Goal: Navigation & Orientation: Go to known website

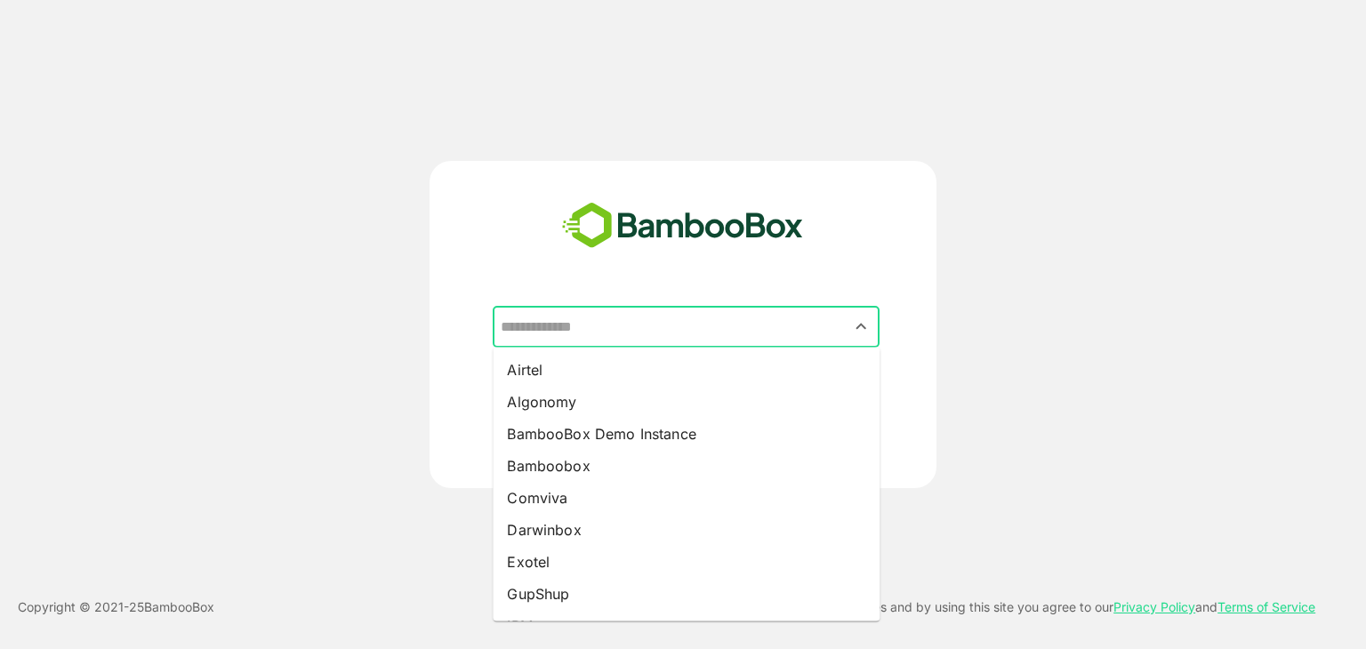
click at [646, 326] on input "text" at bounding box center [686, 327] width 380 height 34
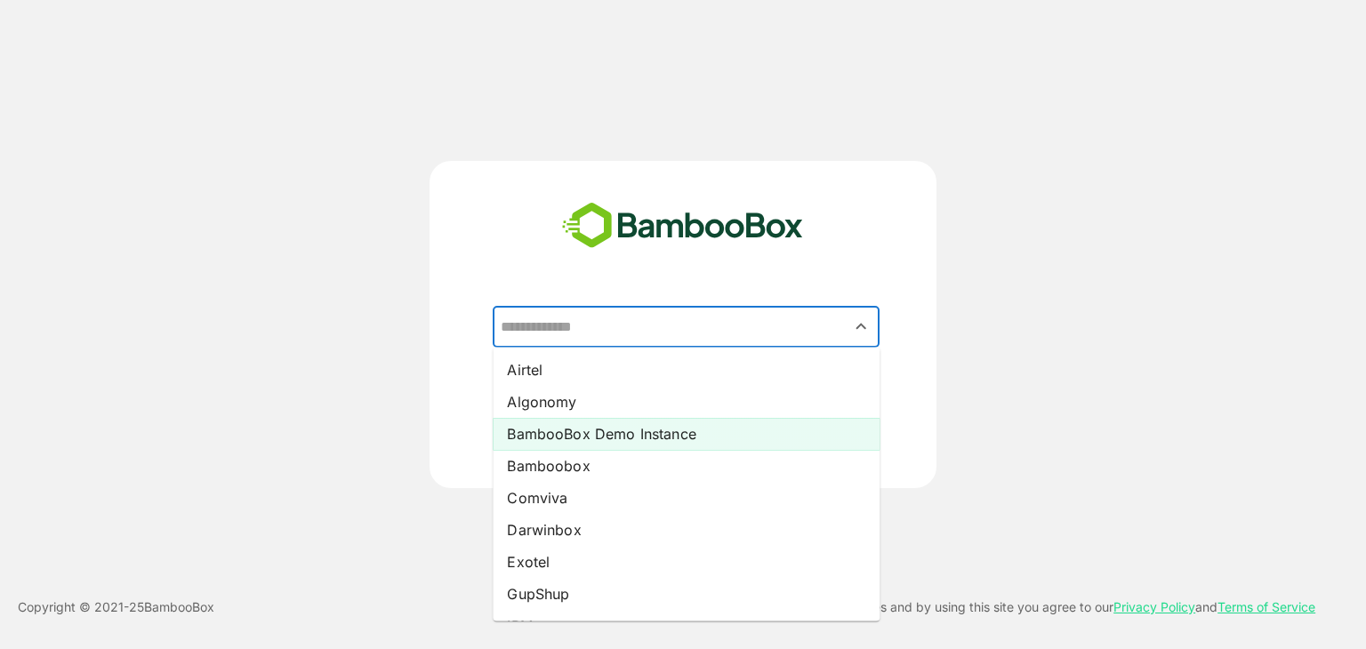
click at [569, 445] on li "BambooBox Demo Instance" at bounding box center [686, 434] width 387 height 32
type input "**********"
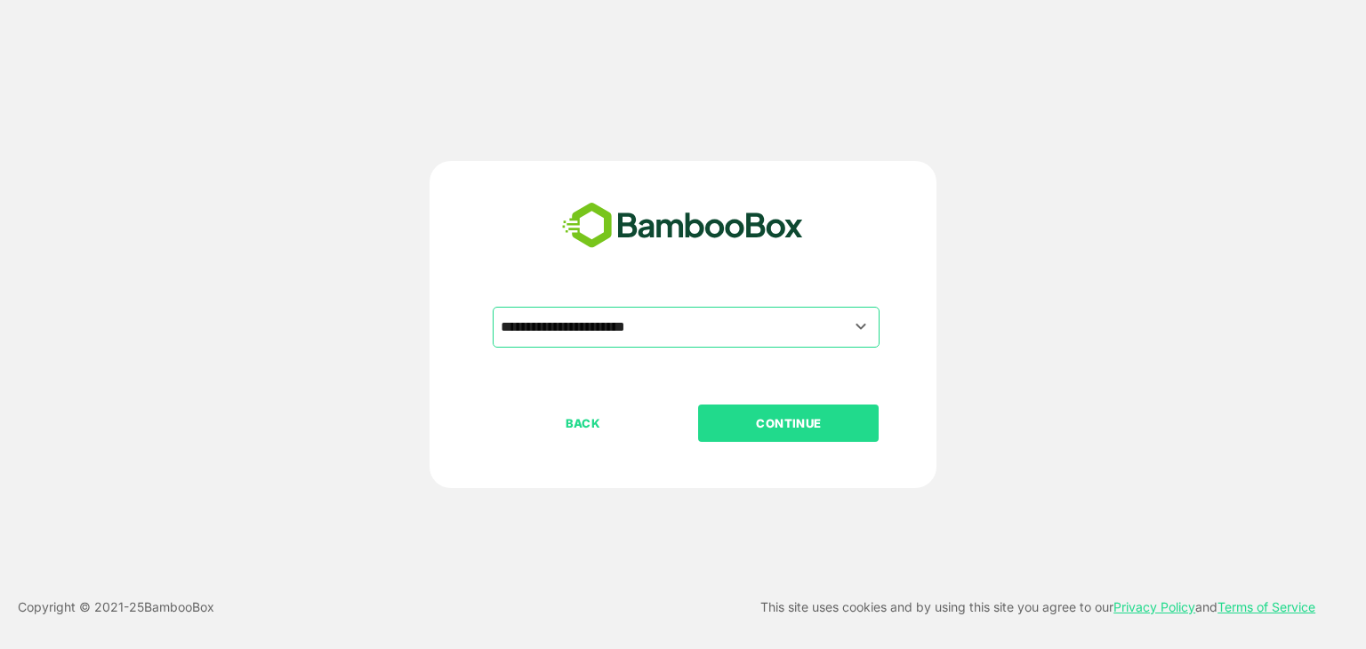
click at [797, 425] on p "CONTINUE" at bounding box center [789, 423] width 178 height 20
